Goal: Check status: Check status

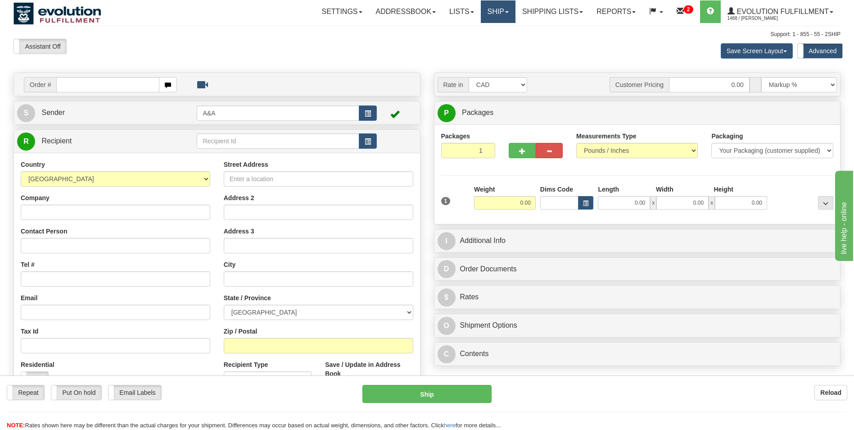
click at [490, 12] on link "Ship" at bounding box center [498, 11] width 35 height 23
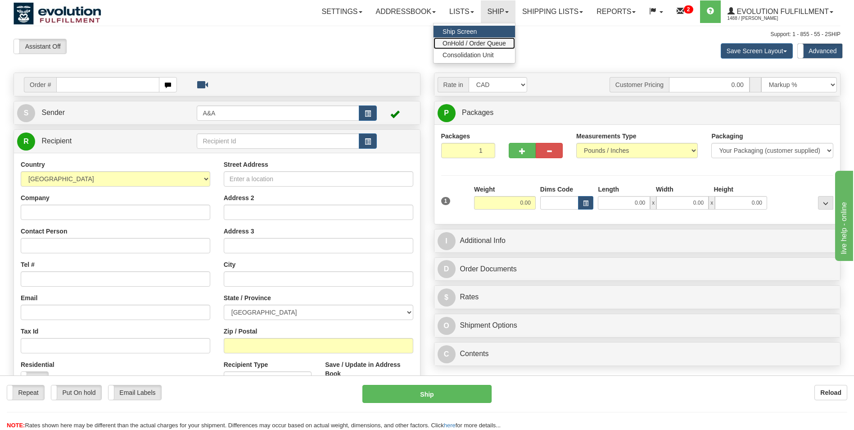
click at [471, 42] on span "OnHold / Order Queue" at bounding box center [475, 43] width 64 height 7
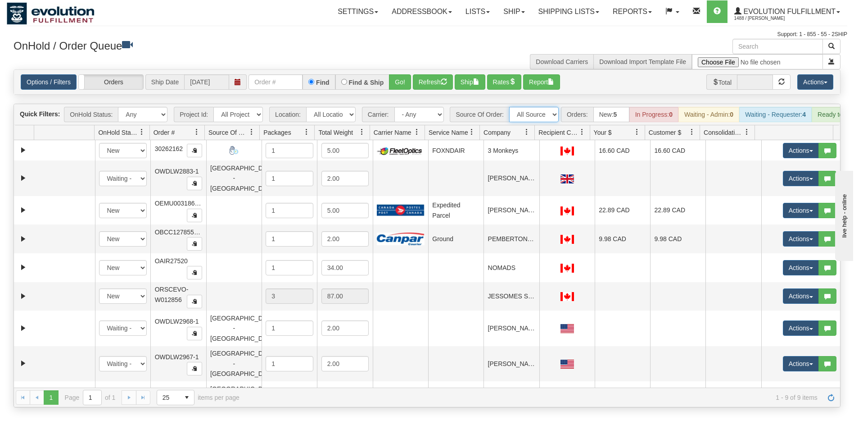
click at [539, 114] on select "All Sources Manual Wildelore - [GEOGRAPHIC_DATA]" at bounding box center [534, 114] width 50 height 15
click at [509, 107] on select "All Sources Manual Wildelore - [GEOGRAPHIC_DATA]" at bounding box center [534, 114] width 50 height 15
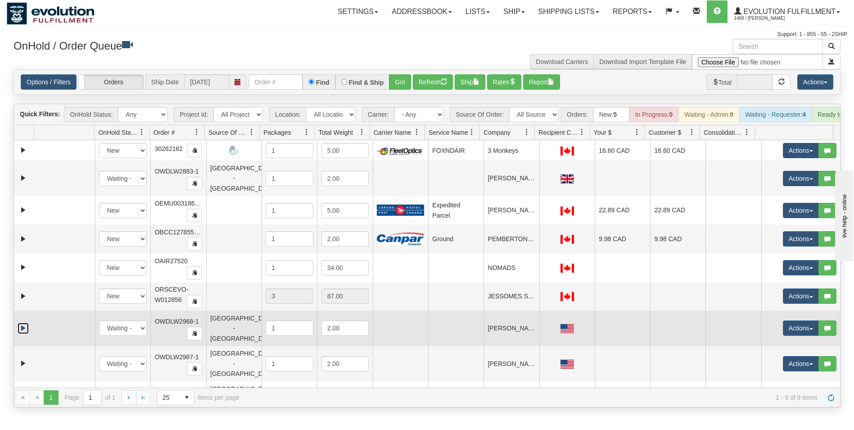
click at [25, 325] on link "Expand" at bounding box center [23, 327] width 11 height 11
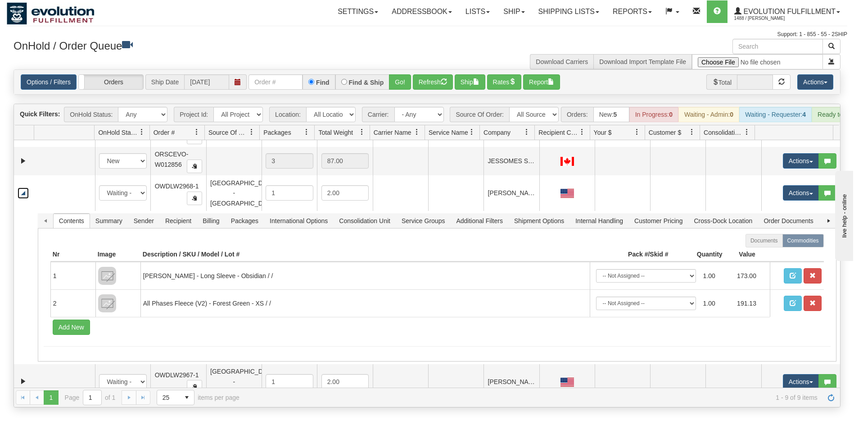
scroll to position [155, 0]
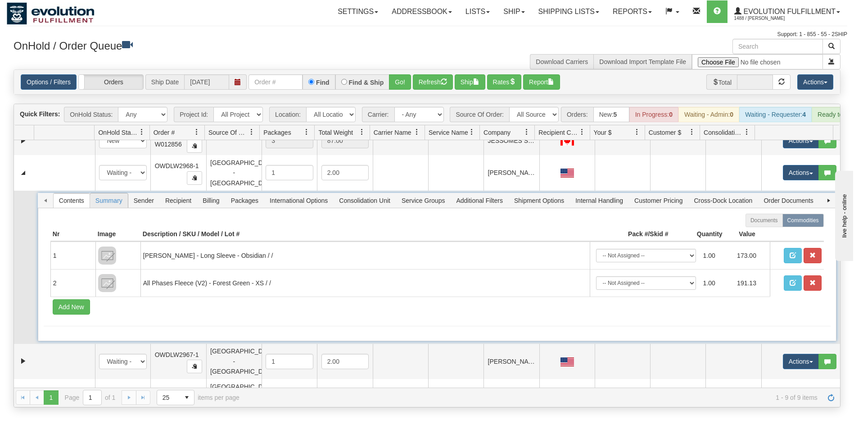
click at [110, 195] on span "Summary" at bounding box center [109, 200] width 38 height 14
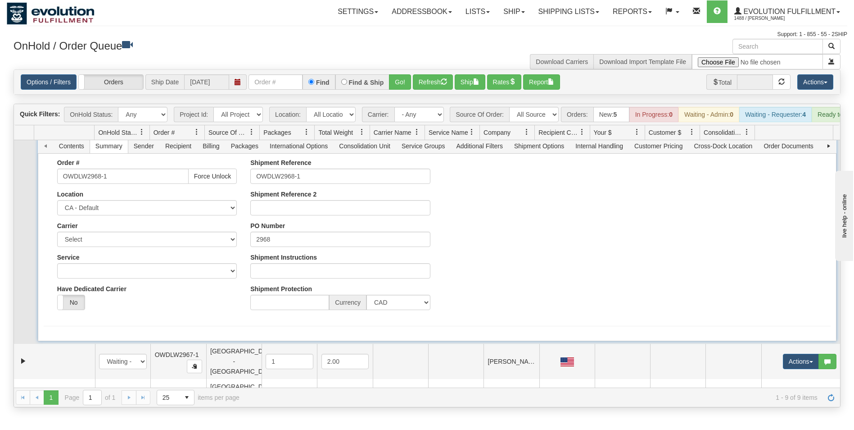
scroll to position [120, 0]
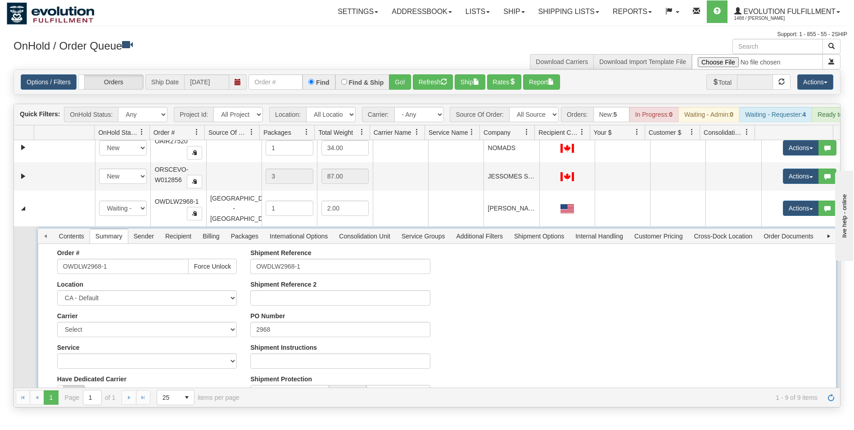
click at [47, 232] on div "Contents Summary Sender Recipient Billing Packages International Options Consol…" at bounding box center [437, 235] width 799 height 15
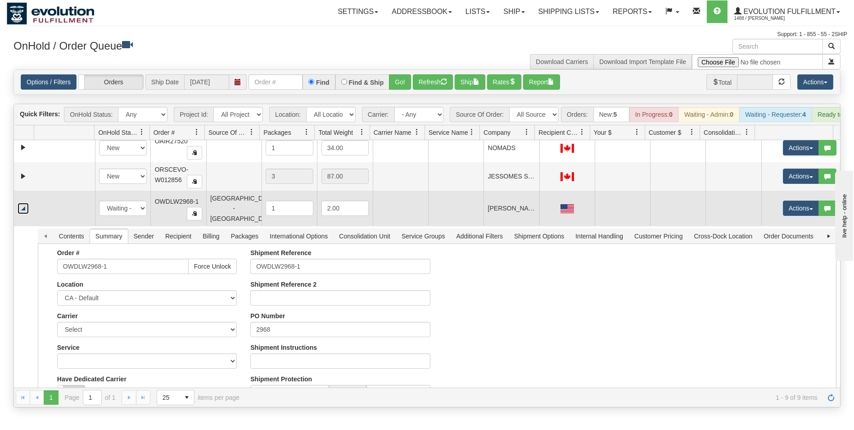
click at [24, 208] on link "Collapse" at bounding box center [23, 208] width 11 height 11
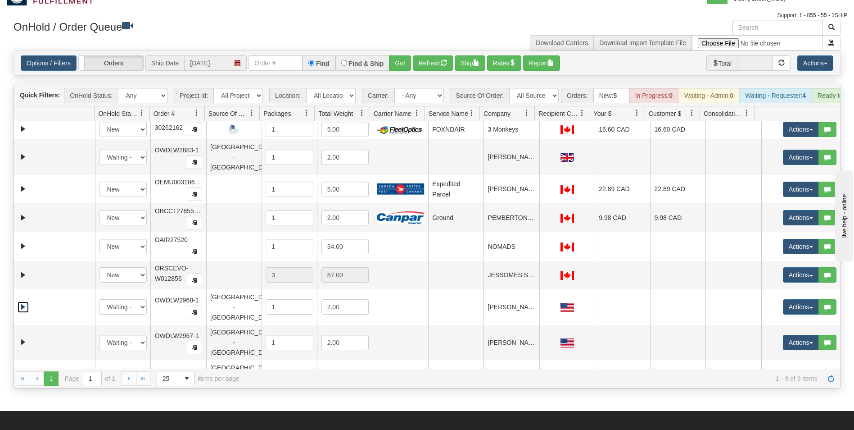
scroll to position [0, 0]
